Goal: Transaction & Acquisition: Purchase product/service

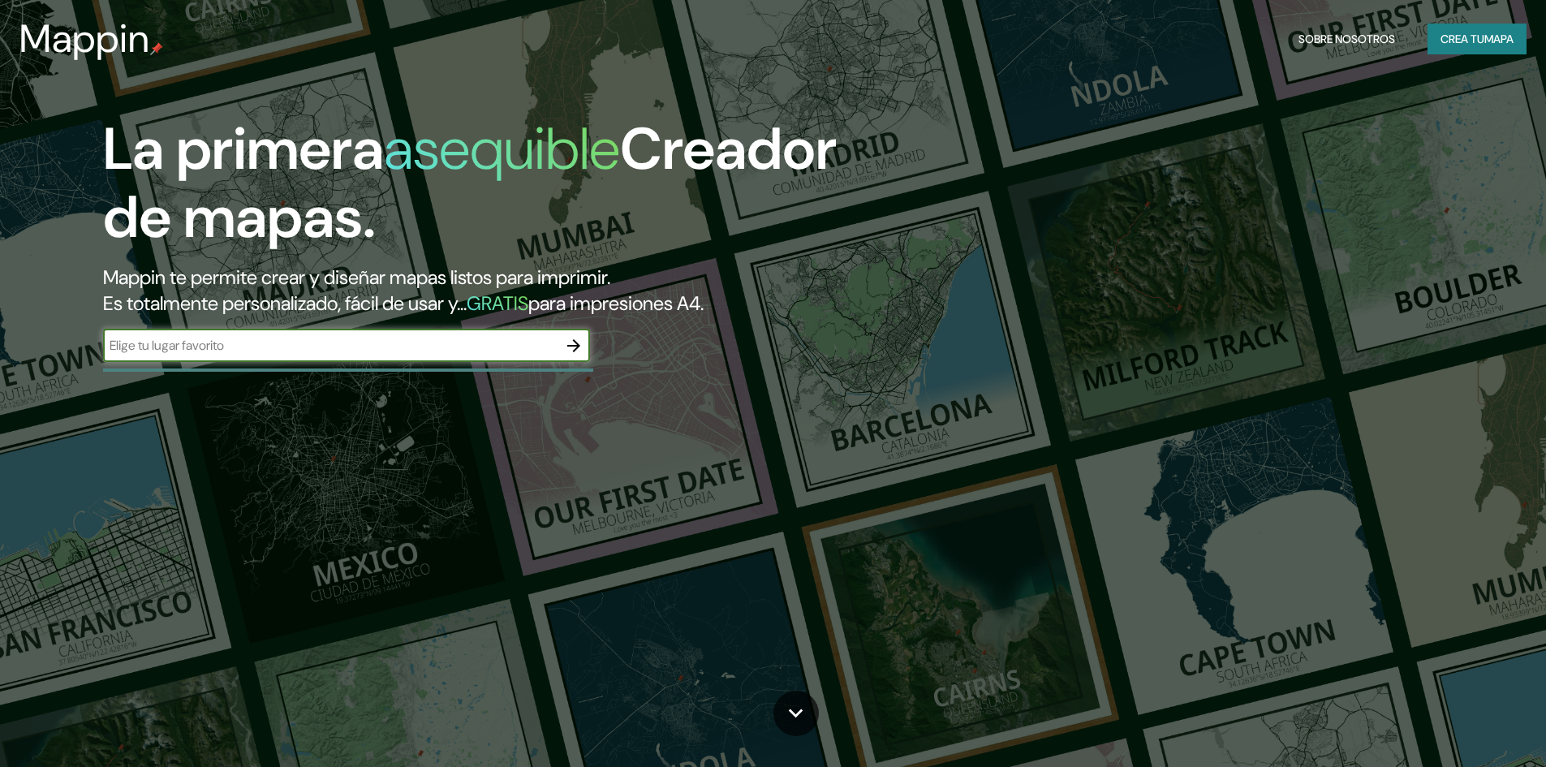
click at [467, 111] on font "asequible" at bounding box center [502, 148] width 236 height 75
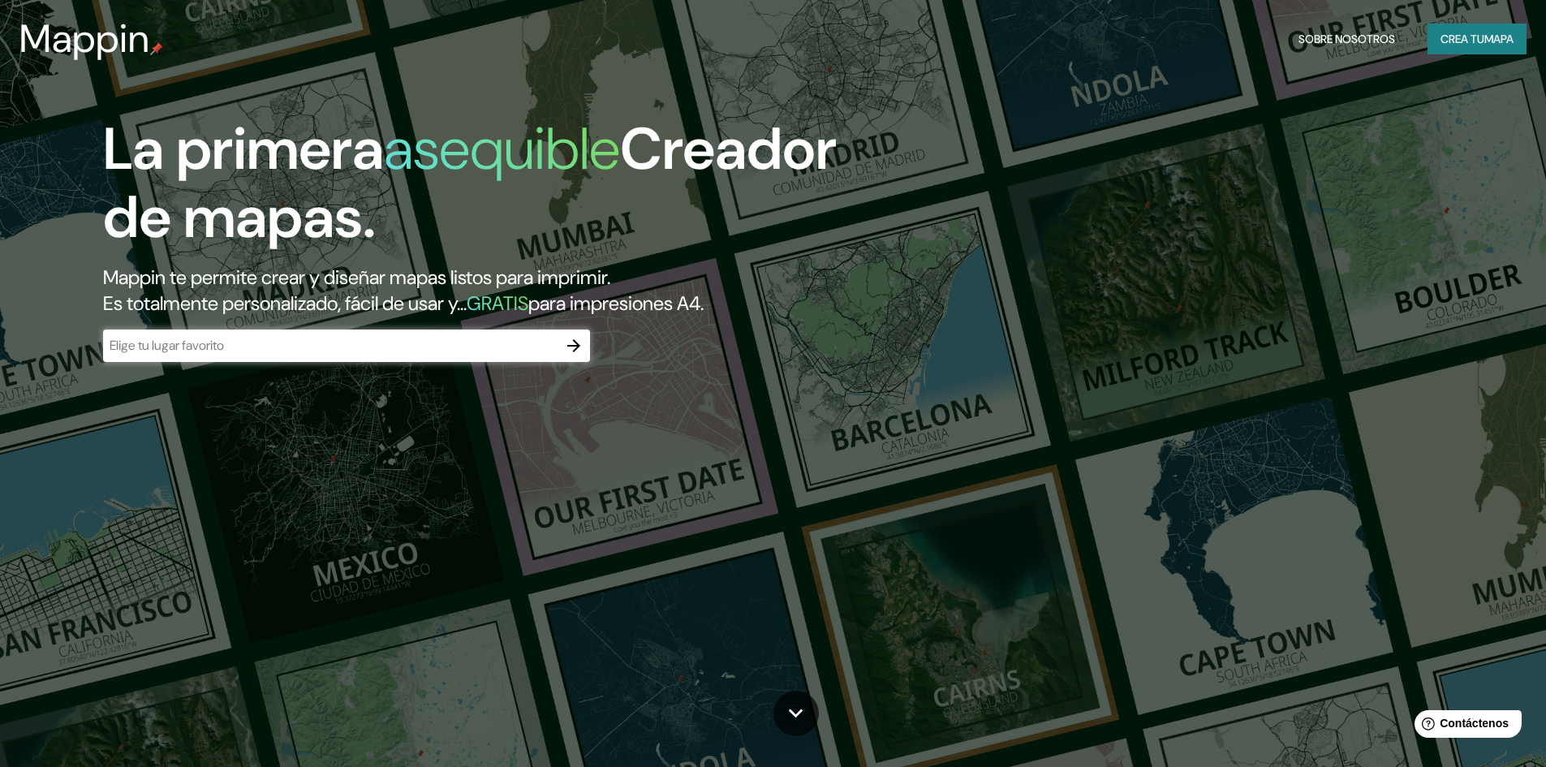
click at [323, 355] on div "​" at bounding box center [346, 345] width 487 height 32
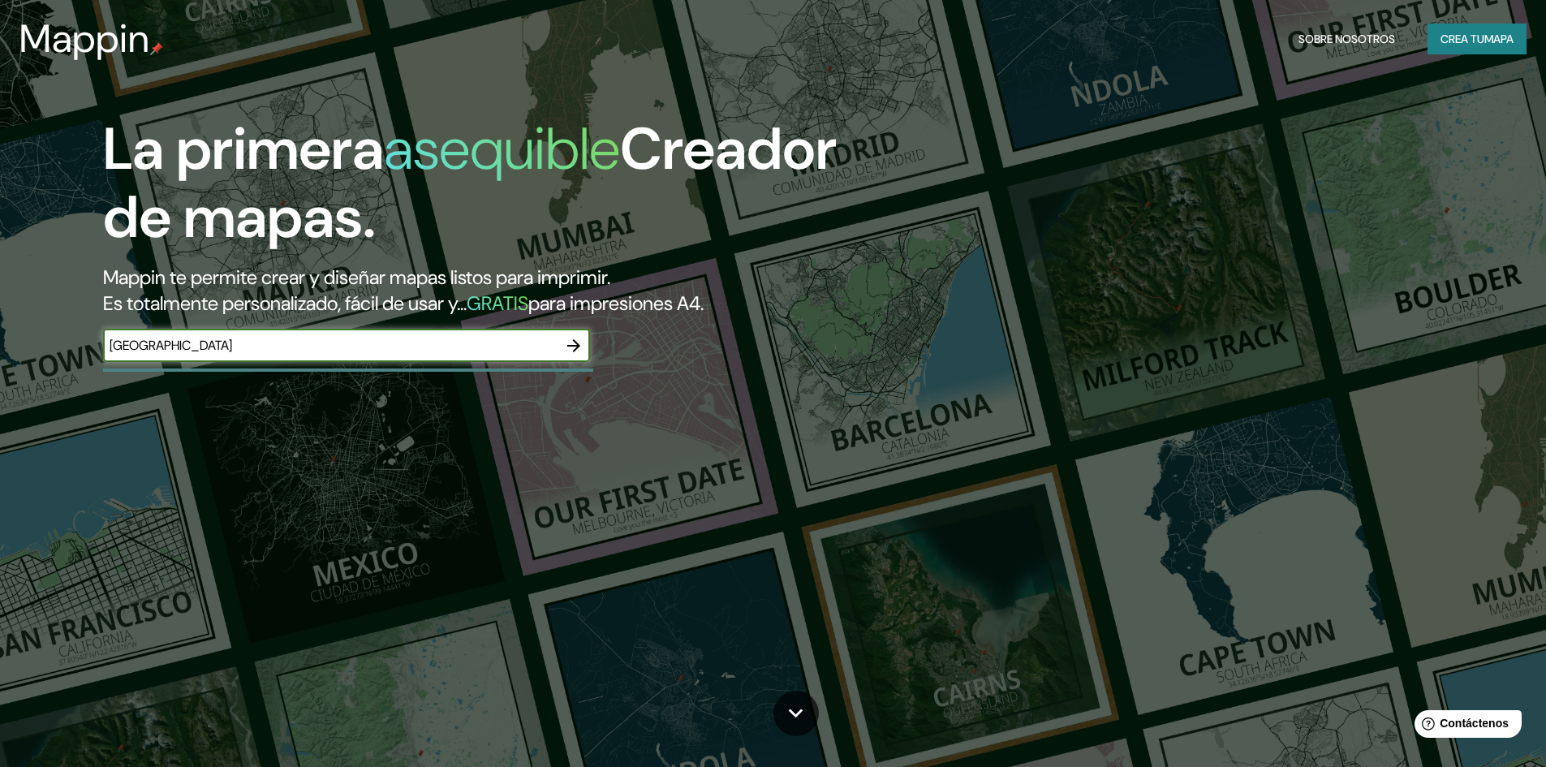
type input "[GEOGRAPHIC_DATA]"
click at [570, 342] on icon "button" at bounding box center [573, 345] width 19 height 19
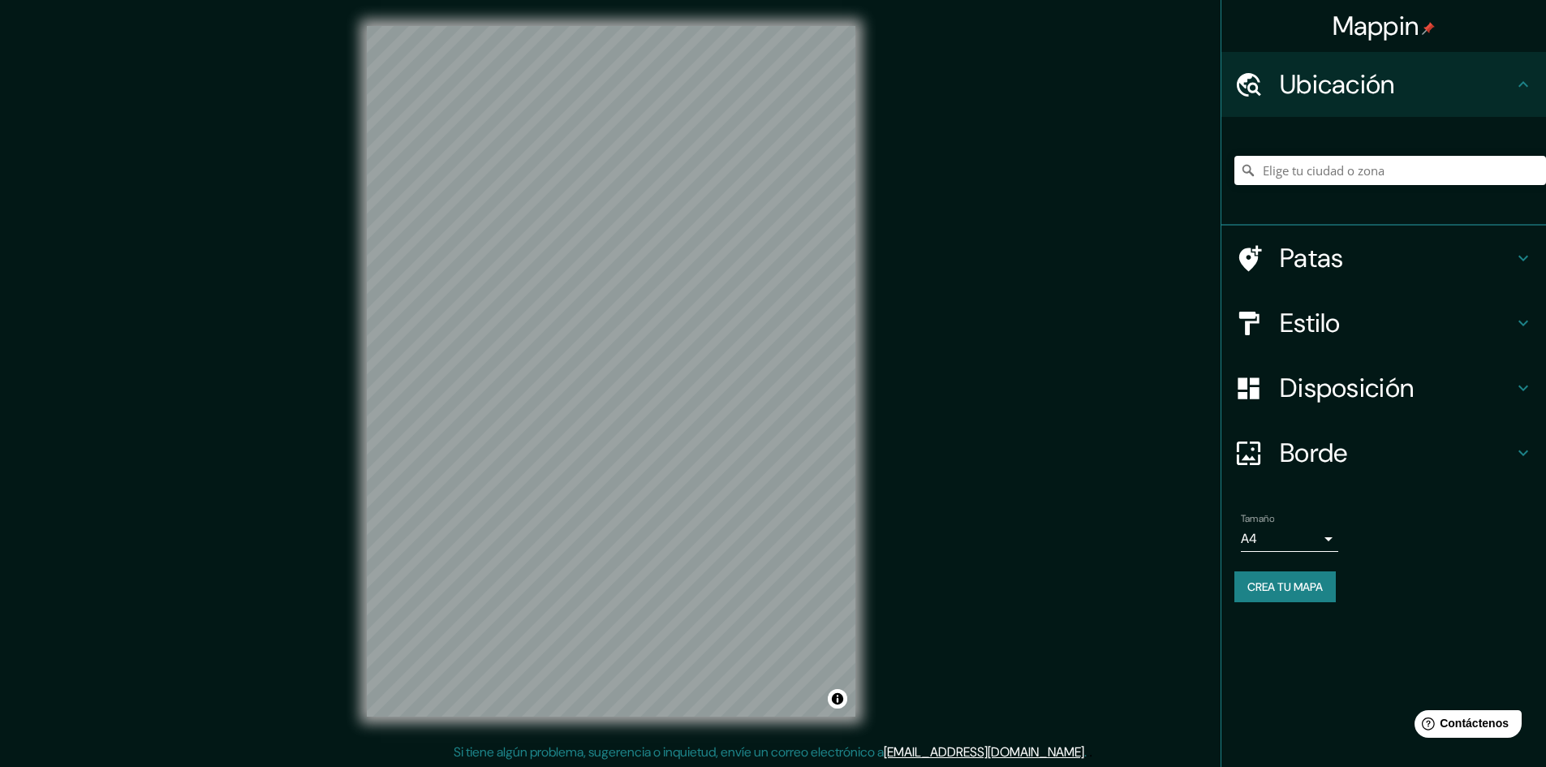
click at [888, 301] on div "Mappin Ubicación Patas Estilo Disposición Borde Elige un borde. Consejo : puede…" at bounding box center [773, 384] width 1546 height 768
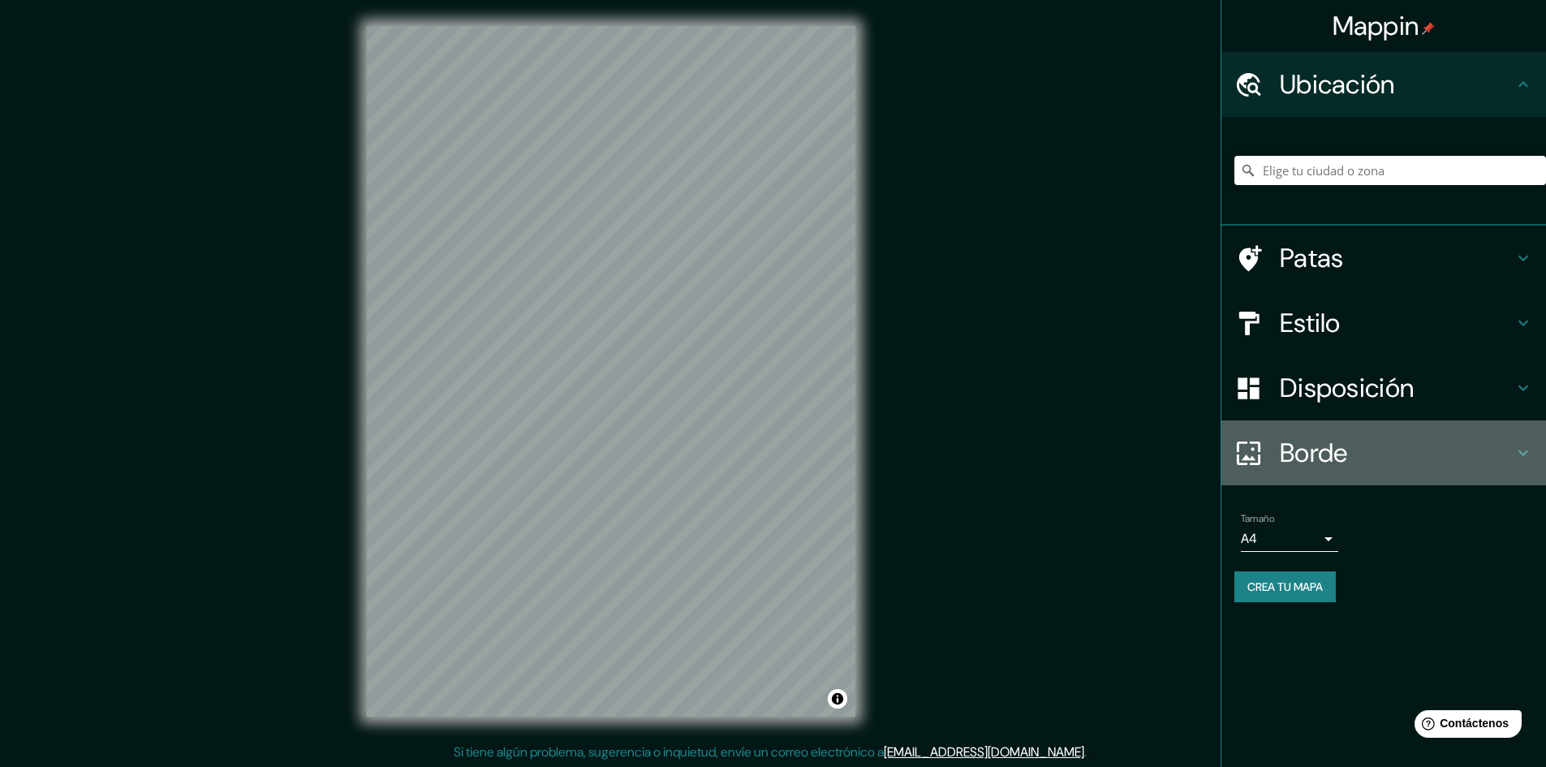
click at [1280, 458] on font "Borde" at bounding box center [1314, 453] width 68 height 34
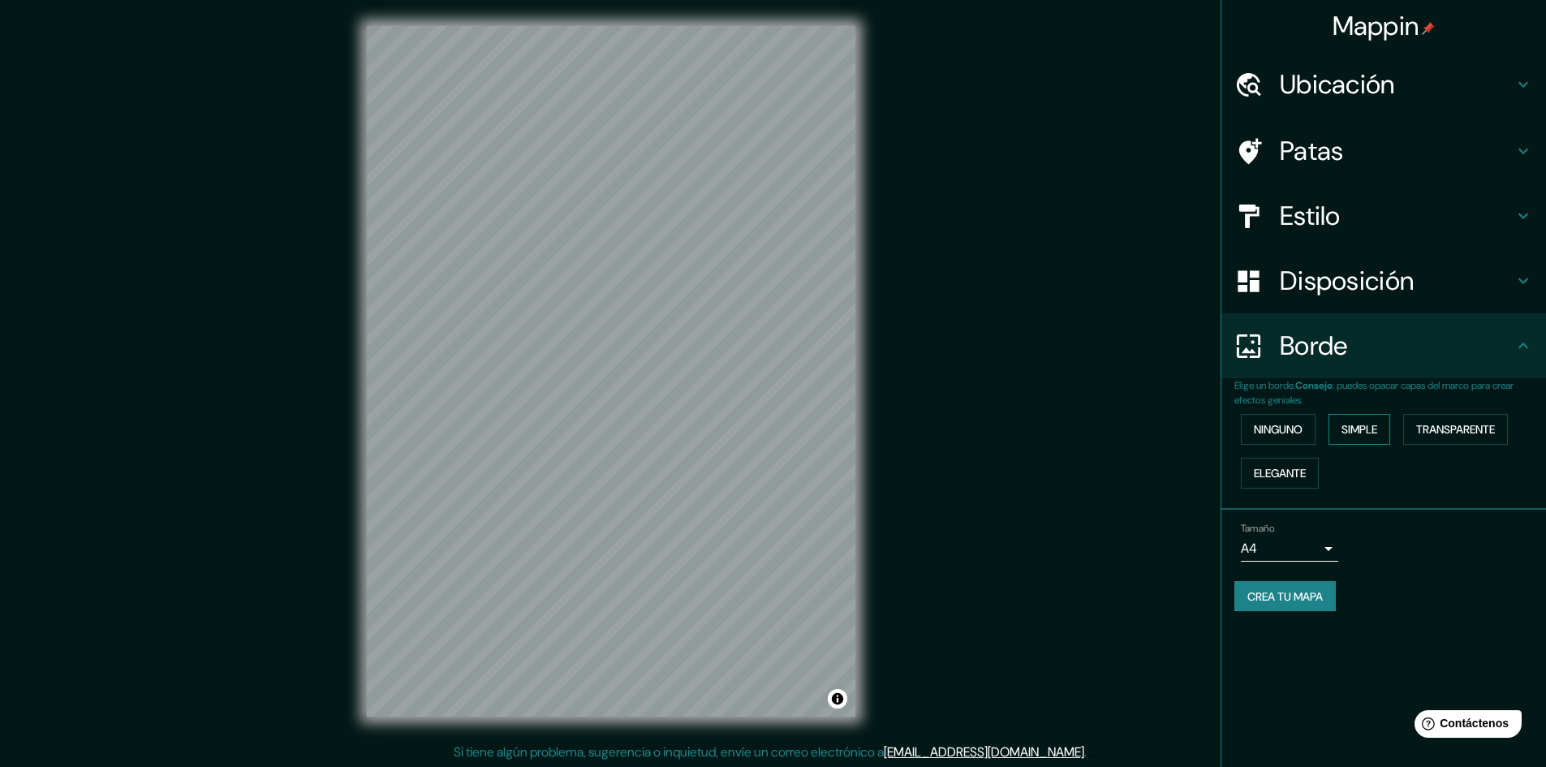
click at [1388, 425] on button "Simple" at bounding box center [1359, 429] width 62 height 31
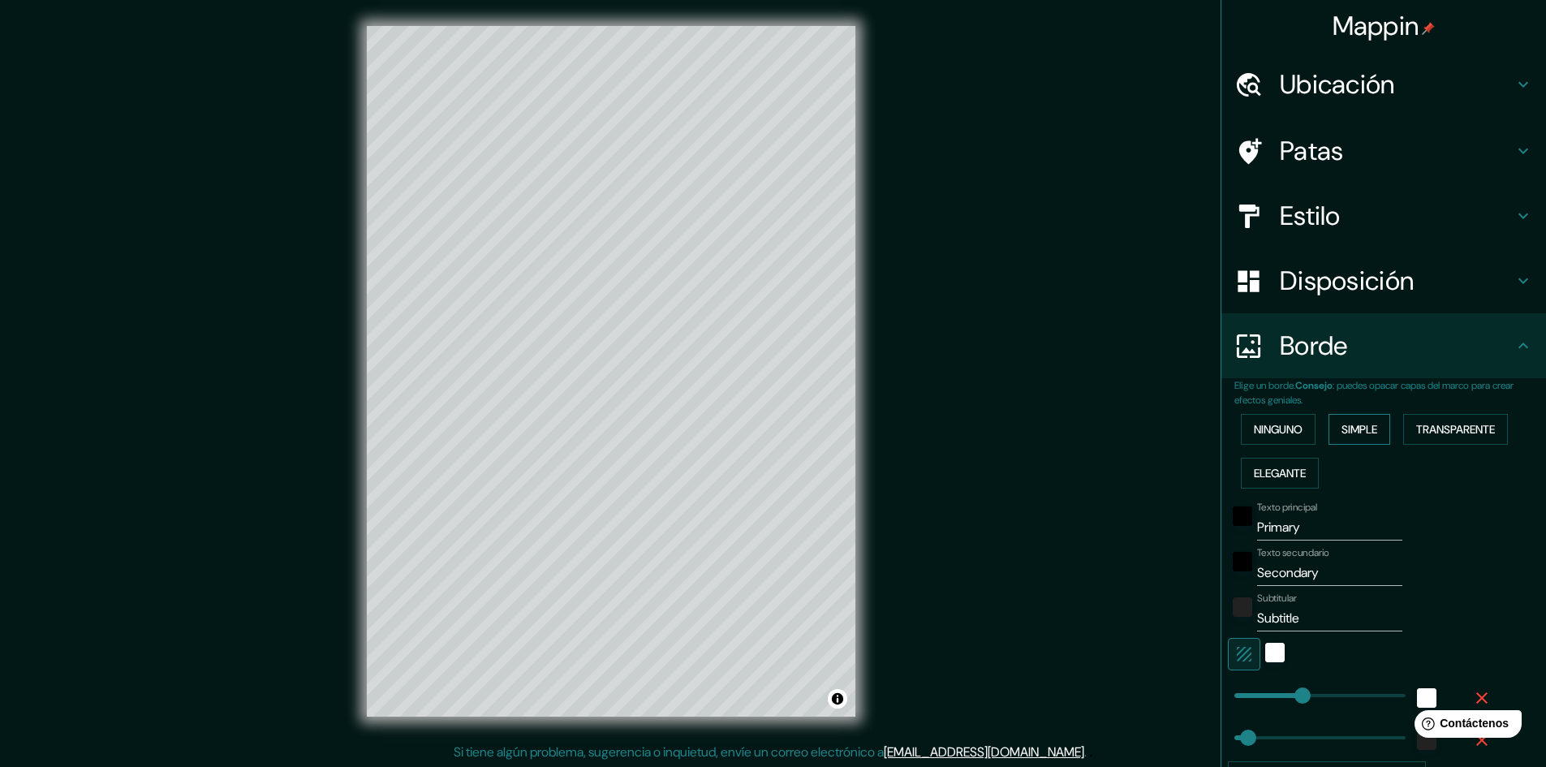
click at [1388, 425] on div "Ninguno Simple Transparente Elegante" at bounding box center [1390, 451] width 312 height 88
click at [1358, 427] on font "Simple" at bounding box center [1359, 429] width 36 height 15
type input "241"
type input "48"
click at [1284, 432] on font "Ninguno" at bounding box center [1278, 429] width 49 height 15
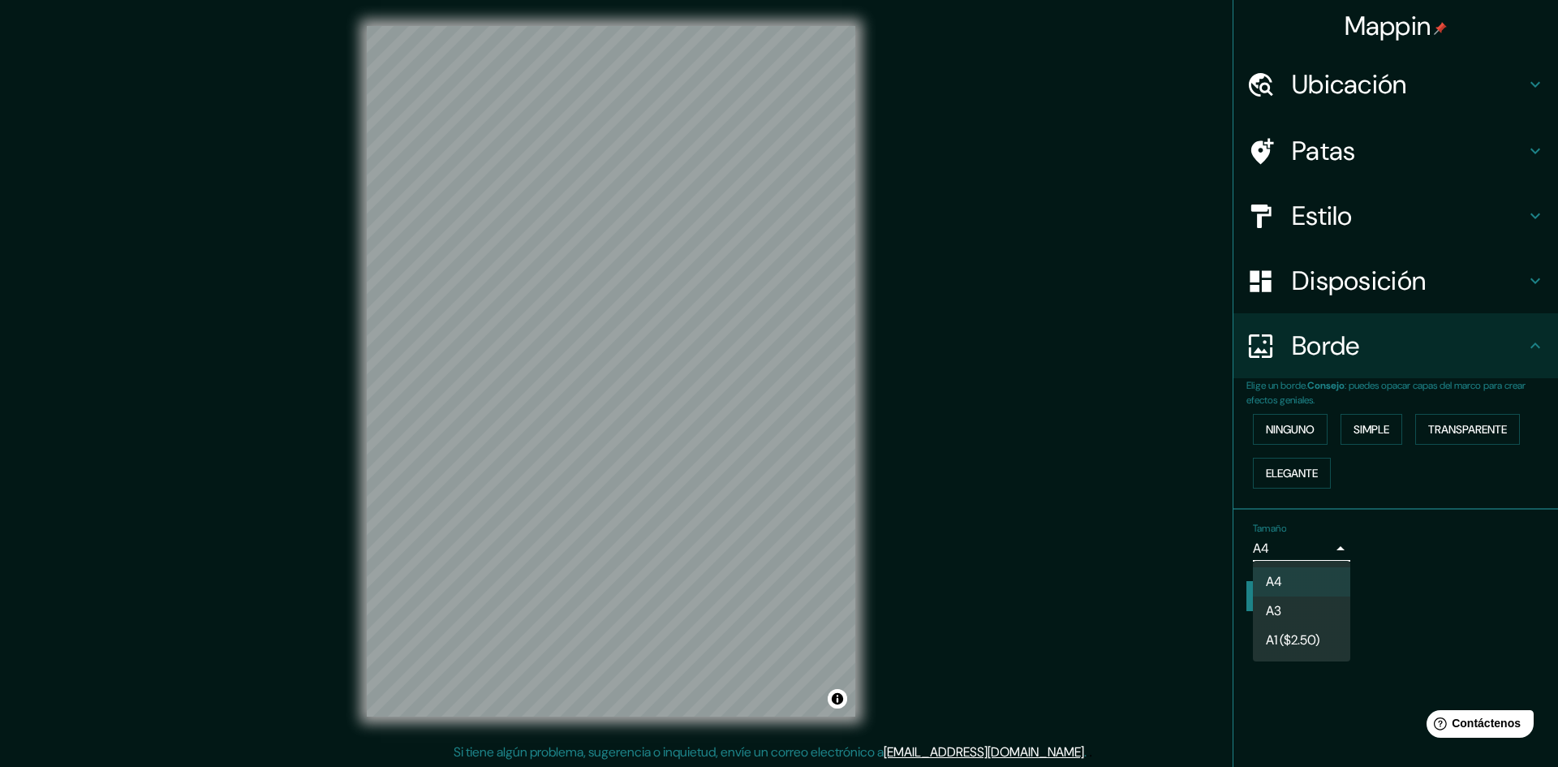
click at [1268, 536] on body "Mappin Ubicación Patas Estilo Disposición Borde Elige un borde. Consejo : puede…" at bounding box center [779, 383] width 1558 height 767
click at [1280, 613] on font "A3" at bounding box center [1273, 612] width 15 height 17
click at [1290, 551] on body "Mappin Ubicación Patas Estilo Disposición Borde Elige un borde. Consejo : puede…" at bounding box center [779, 383] width 1558 height 767
click at [1275, 649] on font "A1 ($2.50)" at bounding box center [1293, 642] width 54 height 17
click at [1301, 555] on body "Mappin Ubicación Patas Estilo Disposición Borde Elige un borde. Consejo : puede…" at bounding box center [779, 383] width 1558 height 767
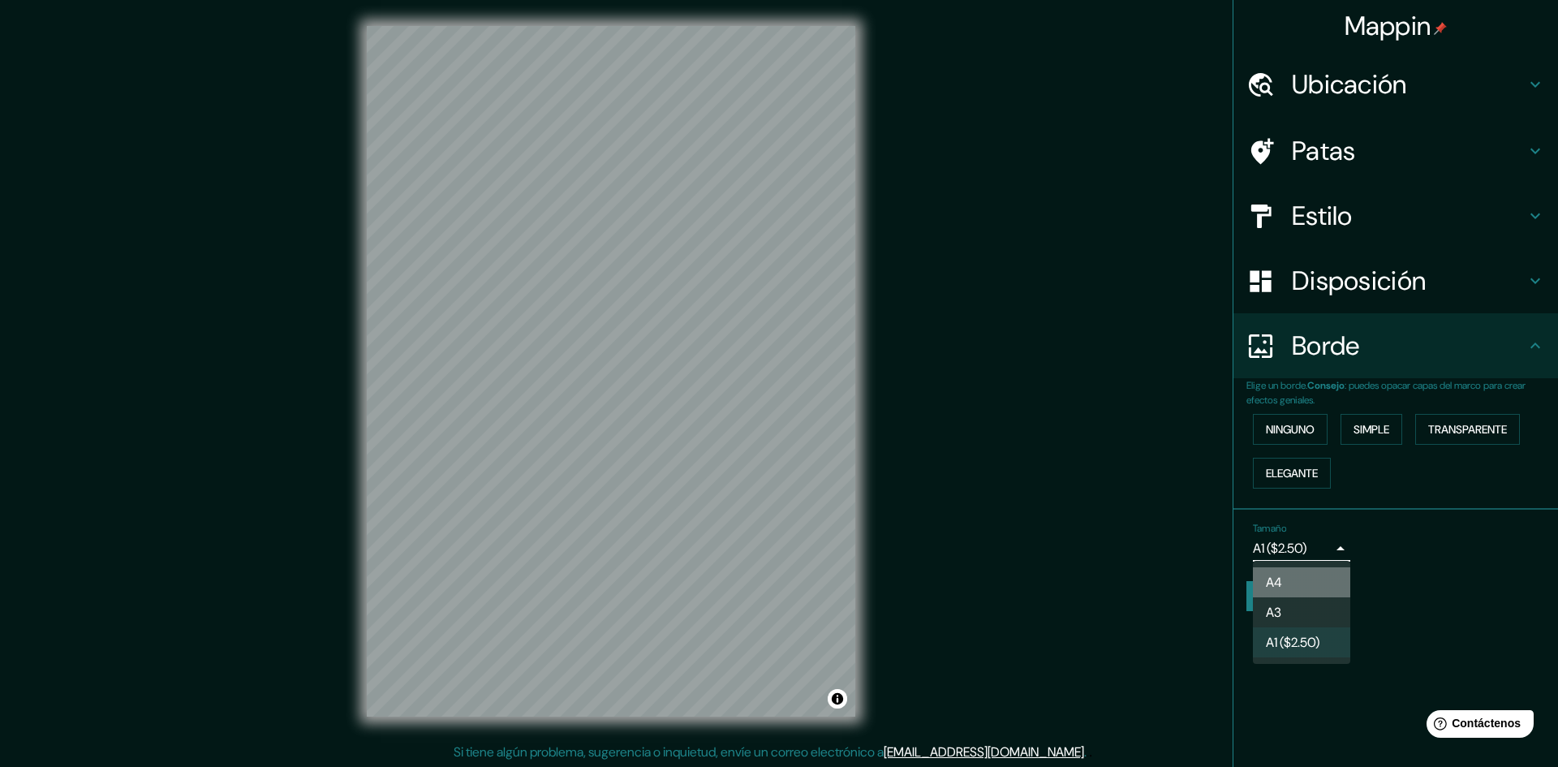
click at [1284, 579] on li "A4" at bounding box center [1301, 582] width 97 height 30
type input "single"
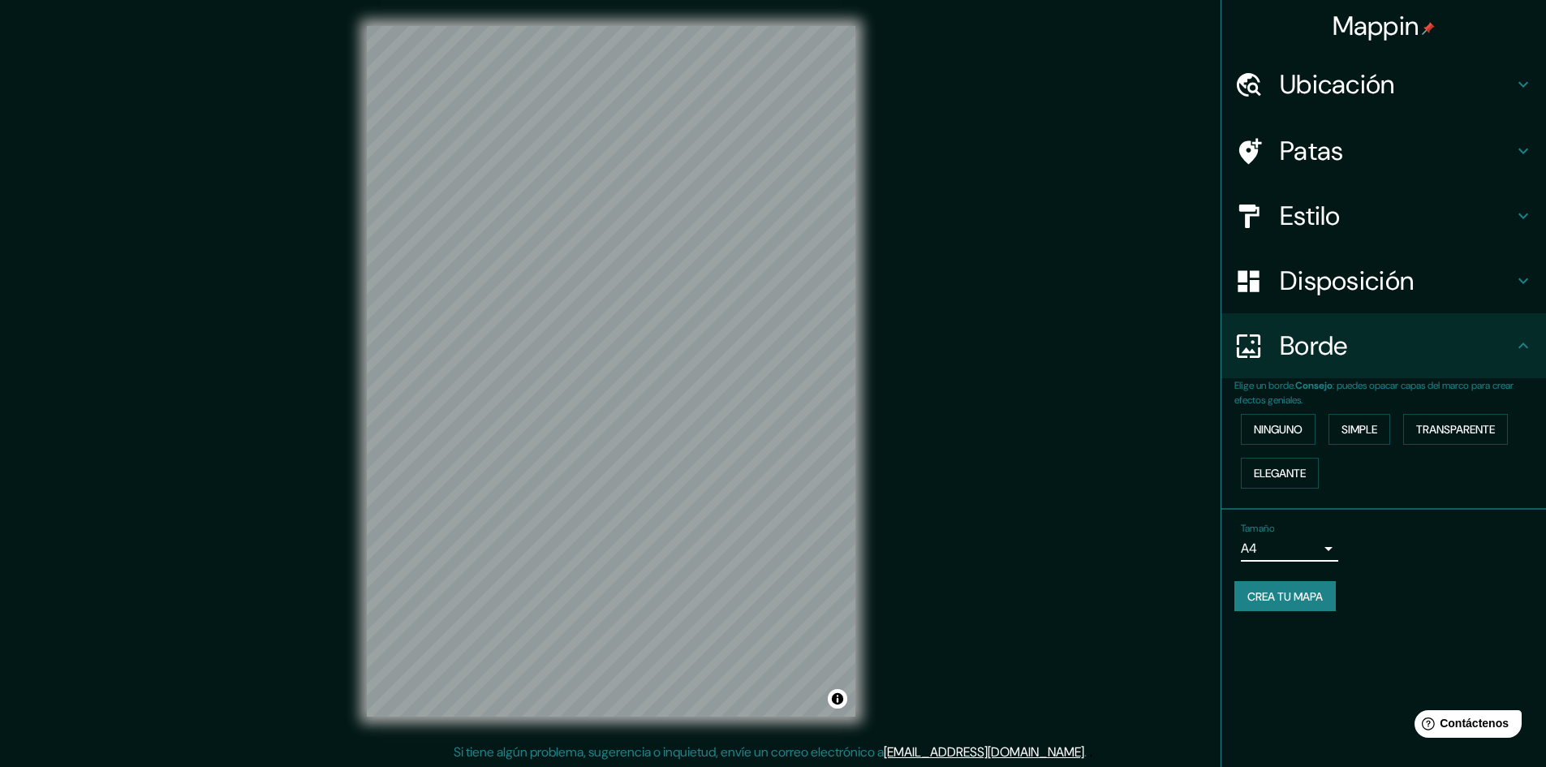
click at [1362, 289] on font "Disposición" at bounding box center [1347, 281] width 134 height 34
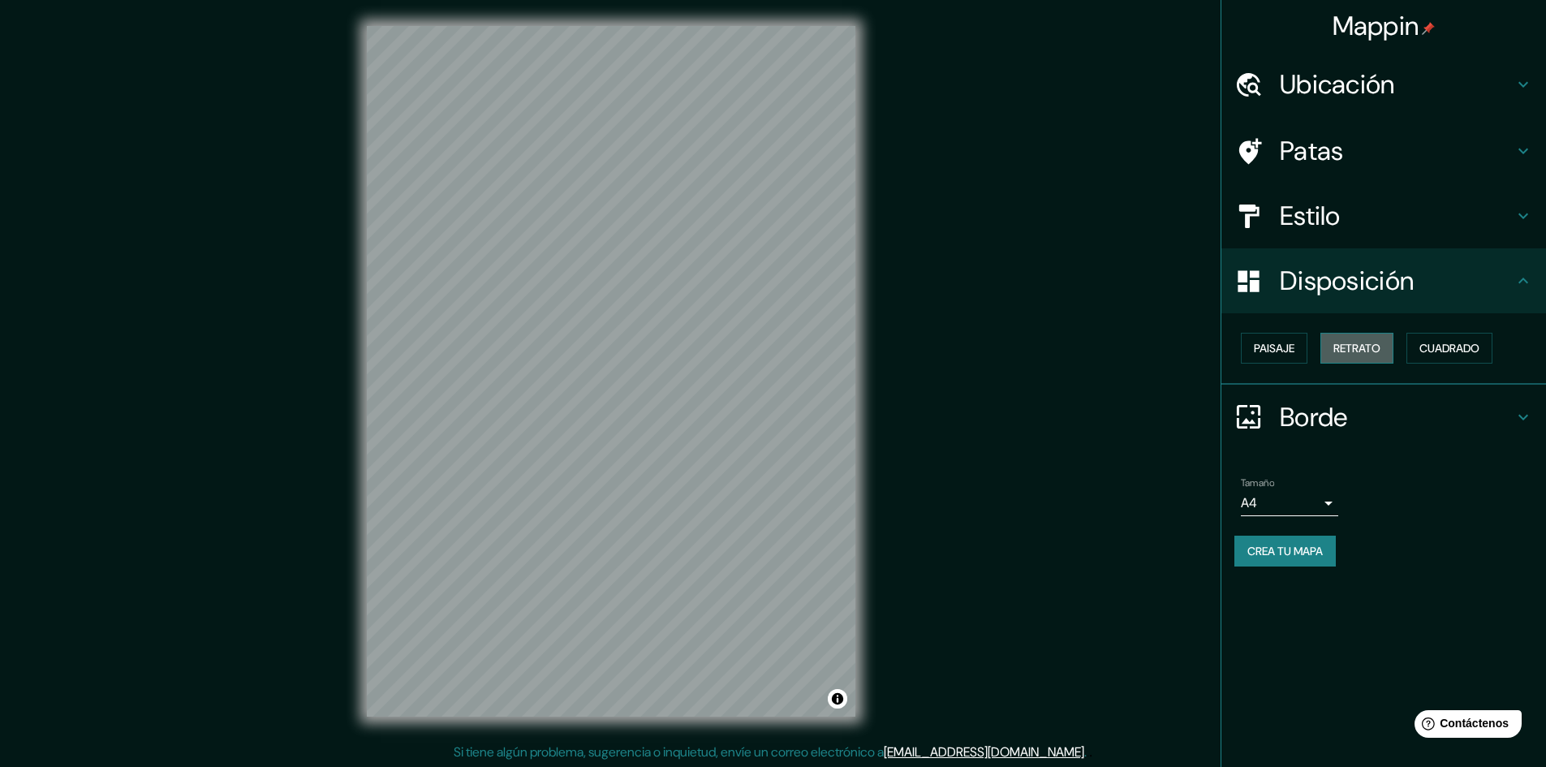
click at [1349, 351] on font "Retrato" at bounding box center [1356, 348] width 47 height 15
click at [1443, 351] on font "Cuadrado" at bounding box center [1449, 348] width 60 height 15
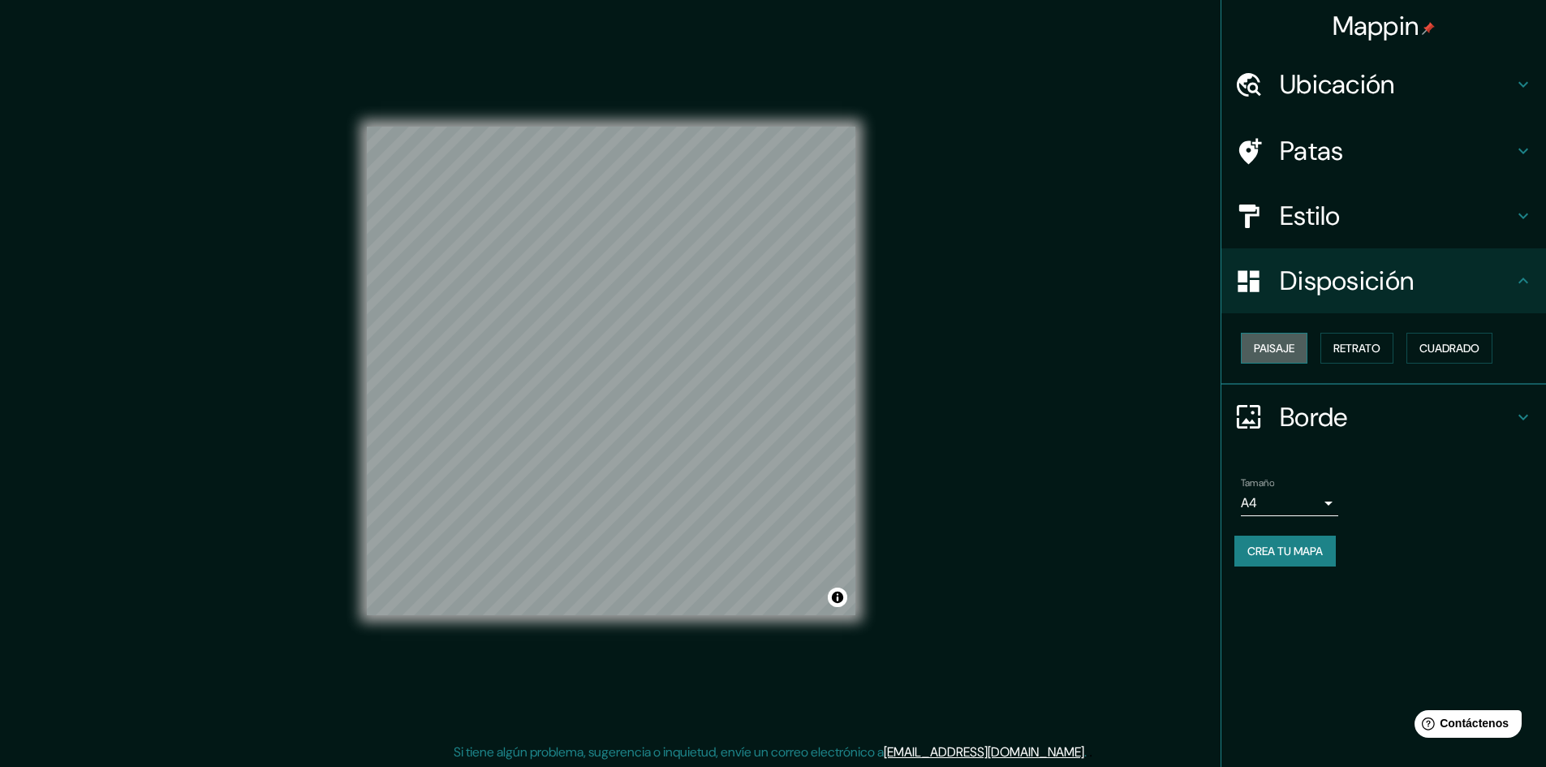
click at [1300, 352] on button "Paisaje" at bounding box center [1274, 348] width 67 height 31
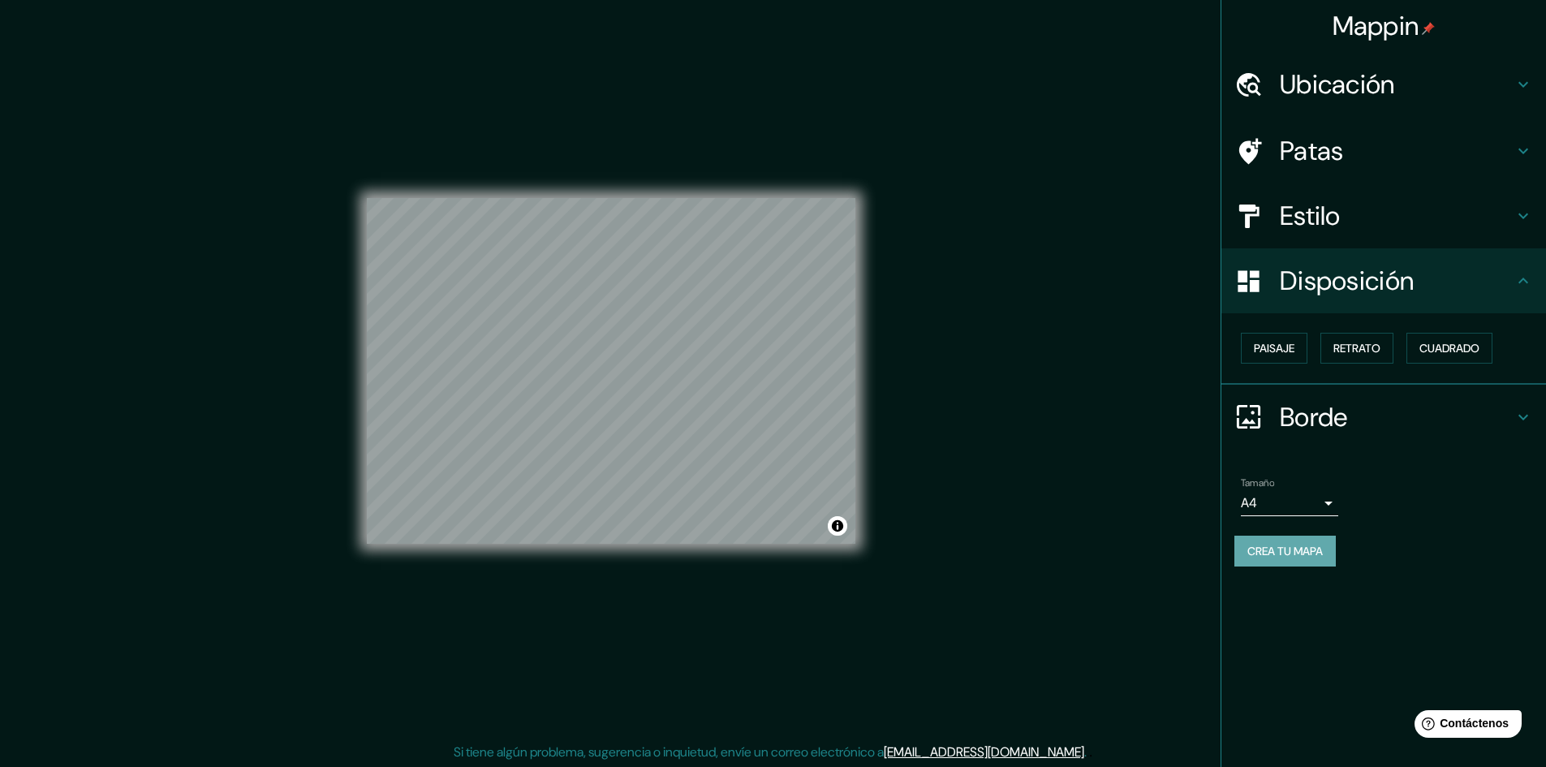
click at [1315, 547] on font "Crea tu mapa" at bounding box center [1284, 551] width 75 height 15
